Goal: Navigation & Orientation: Find specific page/section

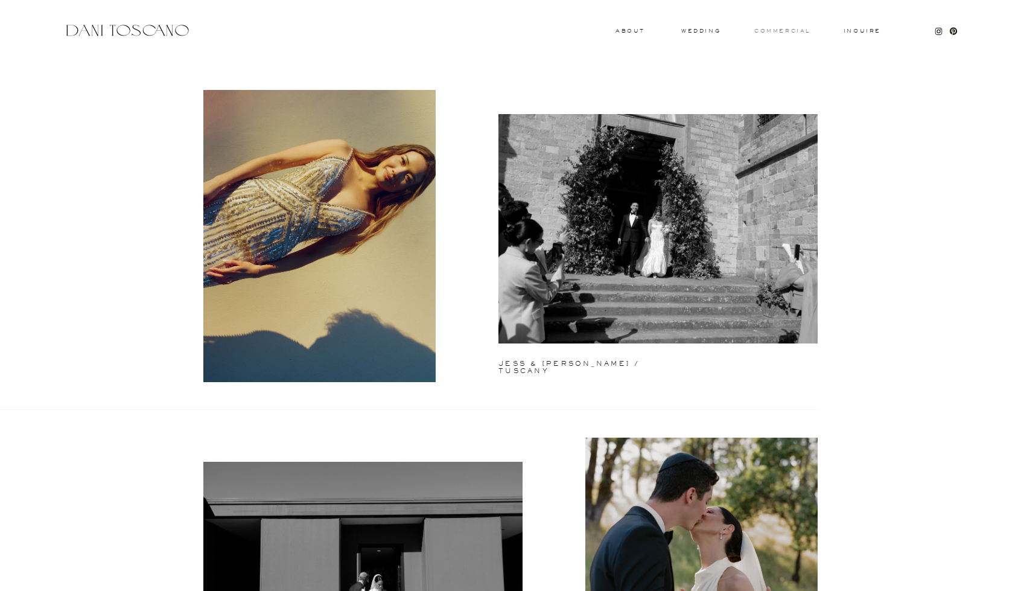
click at [801, 30] on h3 "commercial" at bounding box center [782, 30] width 56 height 5
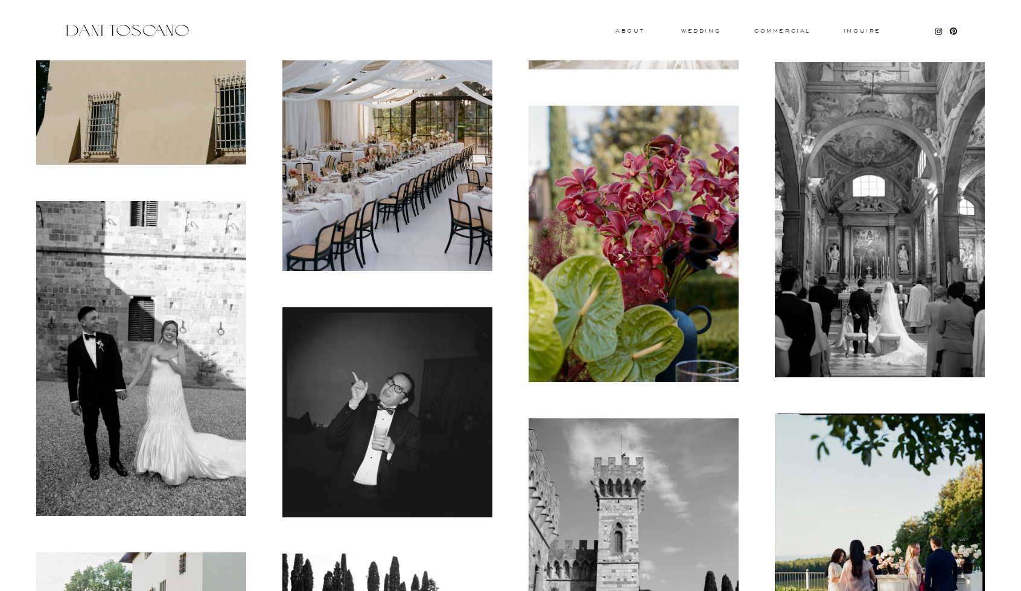
scroll to position [8585, 0]
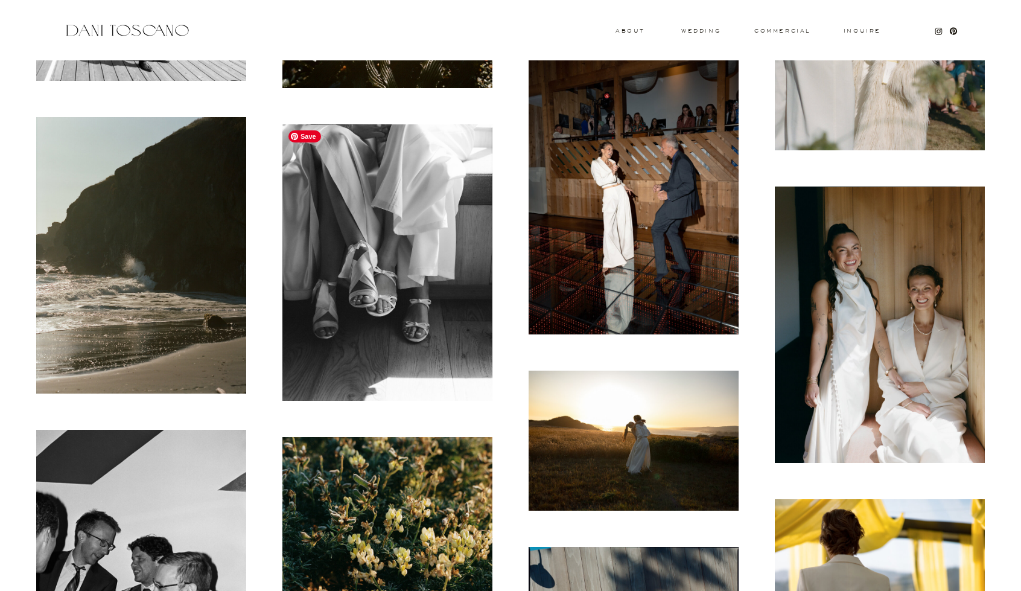
scroll to position [1870, 0]
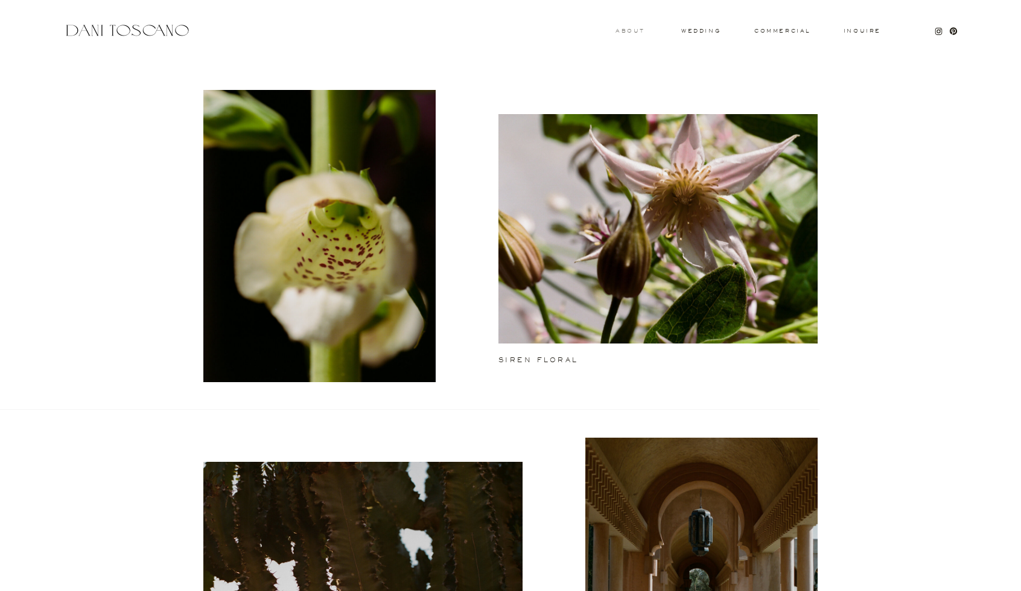
click at [626, 32] on h3 "About" at bounding box center [628, 30] width 27 height 4
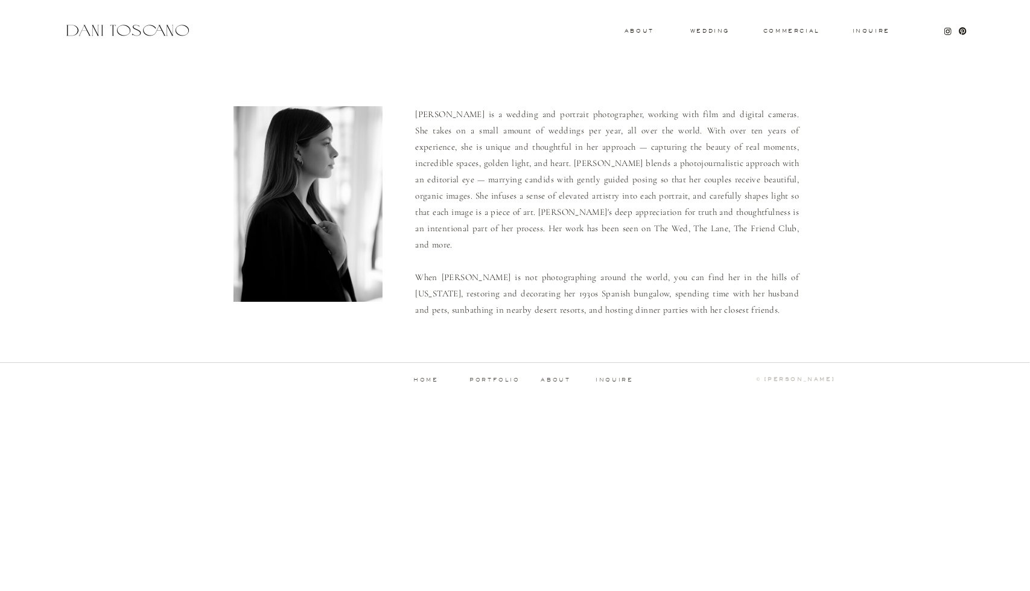
click at [170, 30] on div at bounding box center [127, 30] width 128 height 16
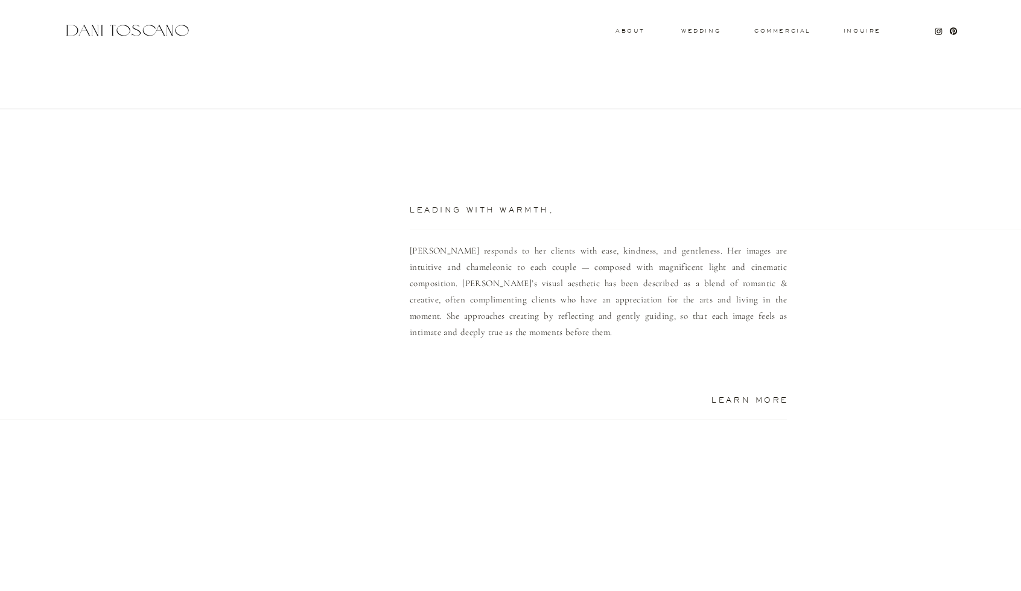
scroll to position [784, 0]
